Goal: Task Accomplishment & Management: Use online tool/utility

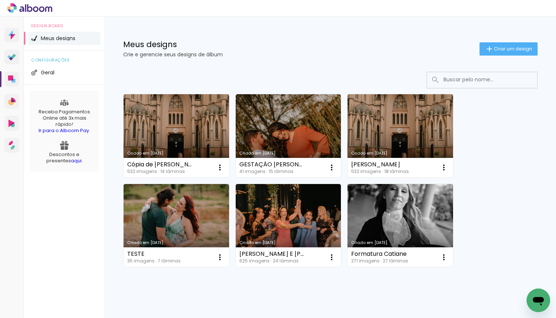
click at [309, 56] on p "Crie e gerencie seus designs de álbum" at bounding box center [301, 54] width 356 height 5
click at [495, 187] on div "Criado em 15/07/25 Cópia de BARBARA GABE 532 imagens ∙ 14 lâminas Abrir Fazer u…" at bounding box center [330, 179] width 421 height 179
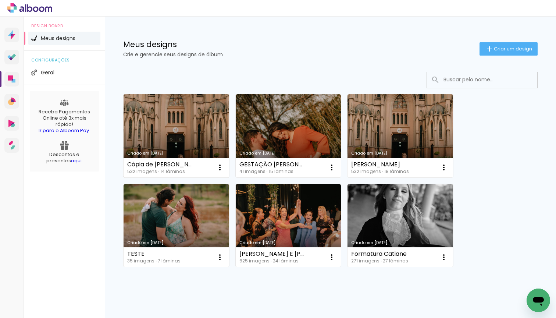
click at [196, 115] on link "Criado em [DATE]" at bounding box center [176, 135] width 105 height 83
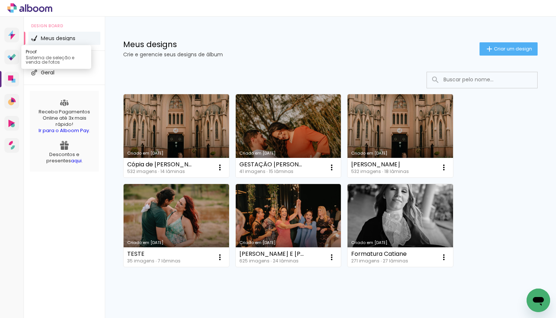
click at [9, 56] on icon at bounding box center [9, 57] width 4 height 4
